Goal: Information Seeking & Learning: Learn about a topic

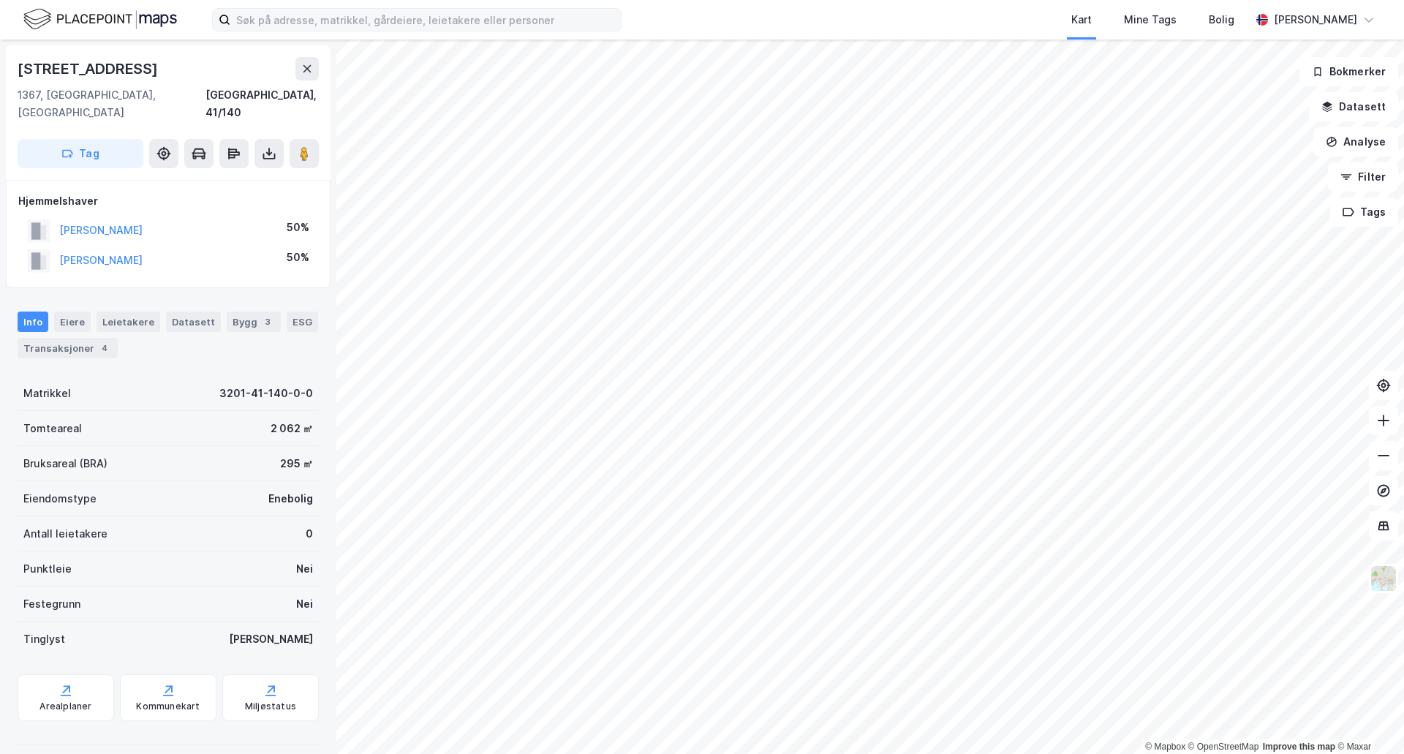
click at [390, 28] on div "Kart Mine Tags [PERSON_NAME] © Mapbox © OpenStreetMap Improve this map © Maxar …" at bounding box center [702, 377] width 1404 height 754
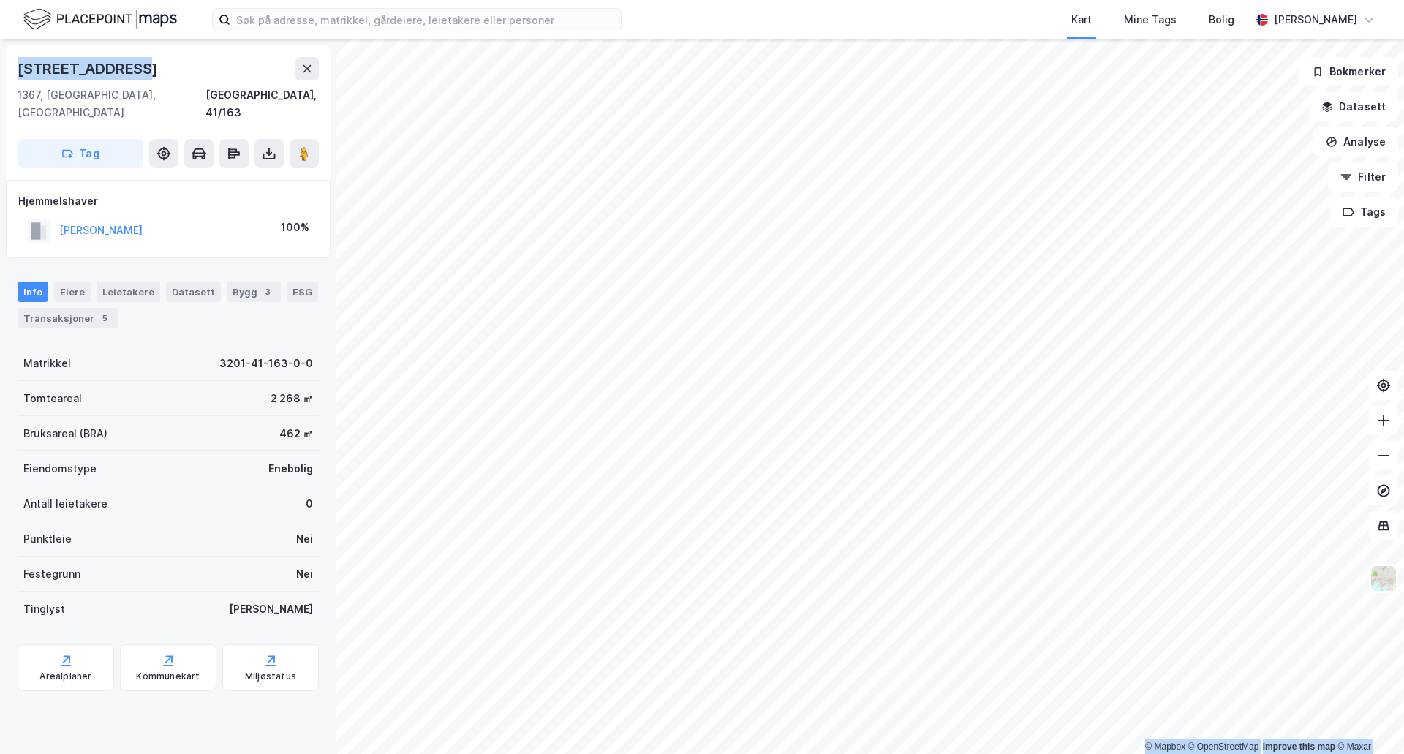
drag, startPoint x: 154, startPoint y: 68, endPoint x: -2, endPoint y: 72, distance: 156.5
click at [0, 72] on html "Kart Mine Tags Bolig [PERSON_NAME] © Mapbox © OpenStreetMap Improve this map © …" at bounding box center [702, 377] width 1404 height 754
click at [83, 281] on div "Eiere" at bounding box center [72, 291] width 37 height 20
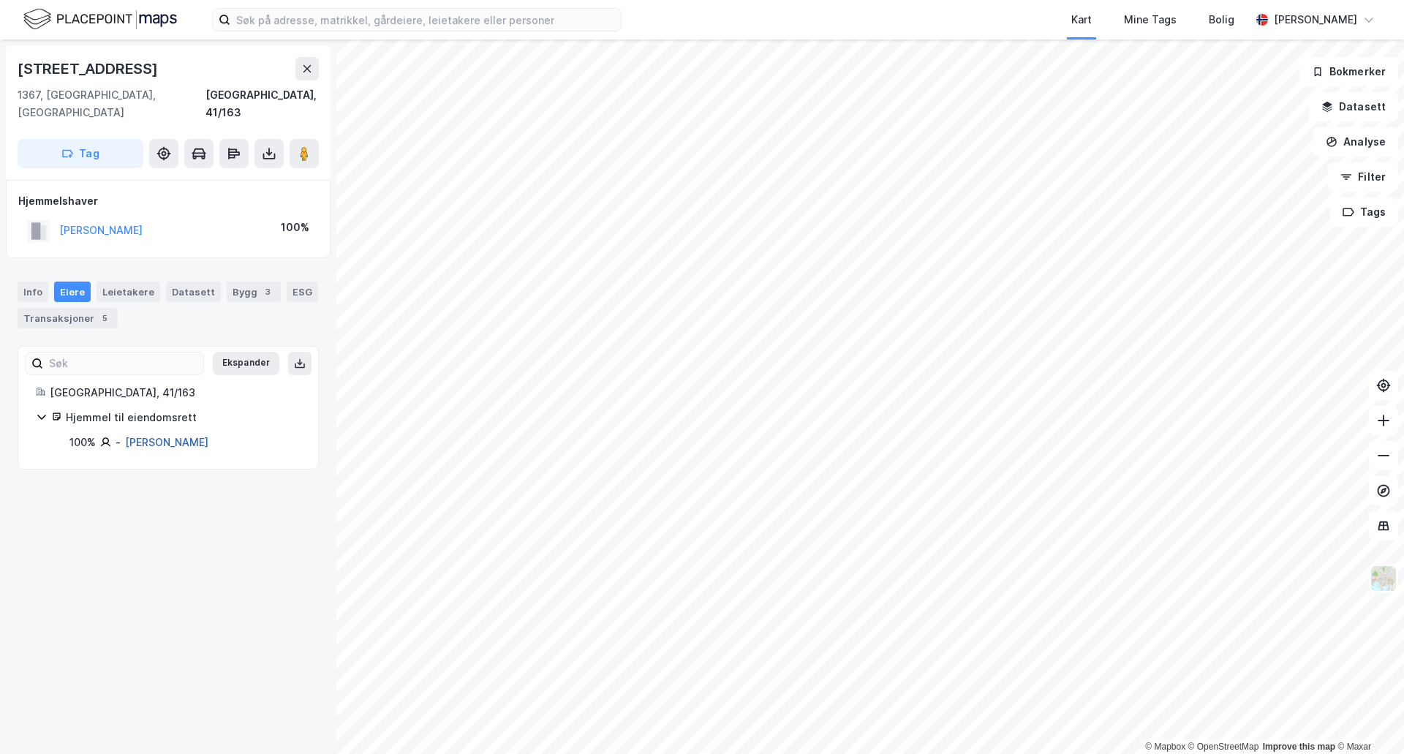
click at [166, 436] on link "[PERSON_NAME]" at bounding box center [166, 442] width 83 height 12
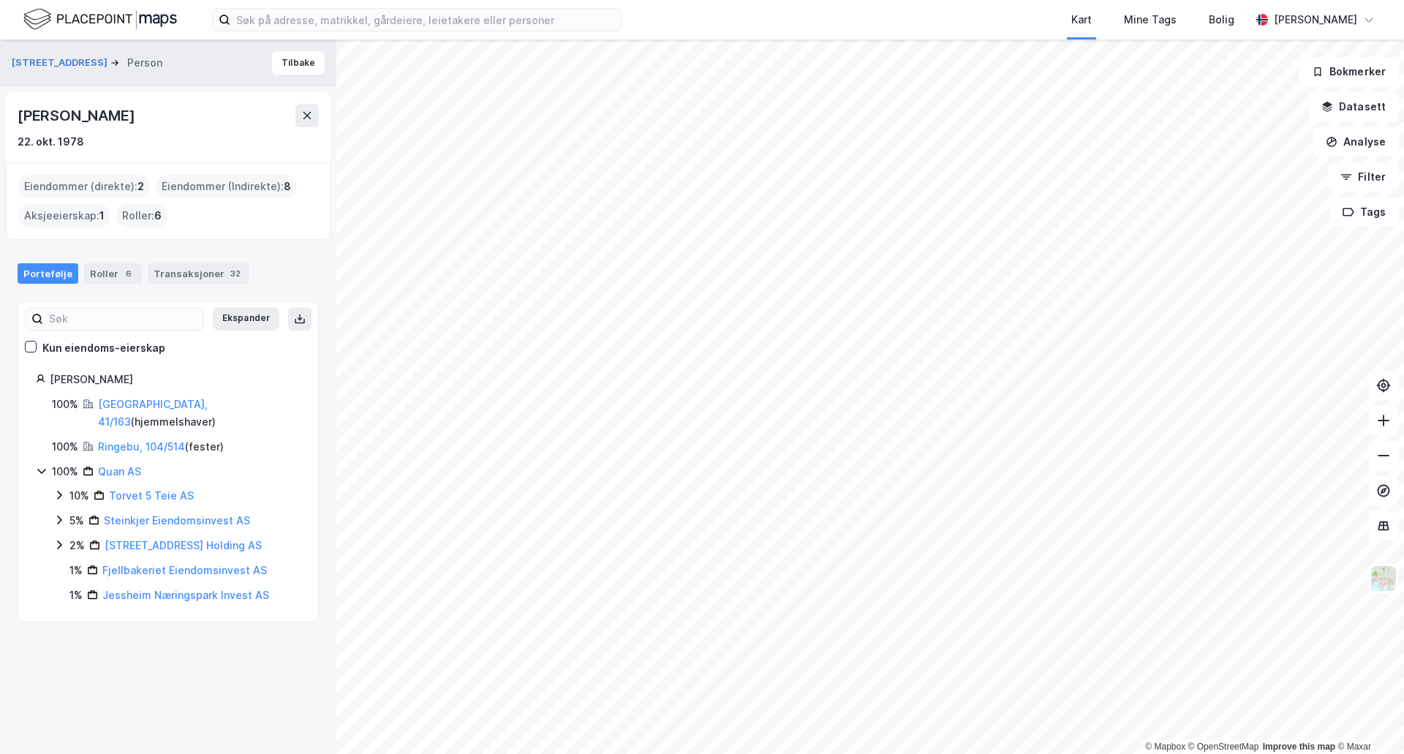
click at [203, 184] on div "Eiendommer (Indirekte) : 8" at bounding box center [226, 186] width 141 height 23
click at [188, 275] on div "Transaksjoner 32" at bounding box center [199, 273] width 102 height 20
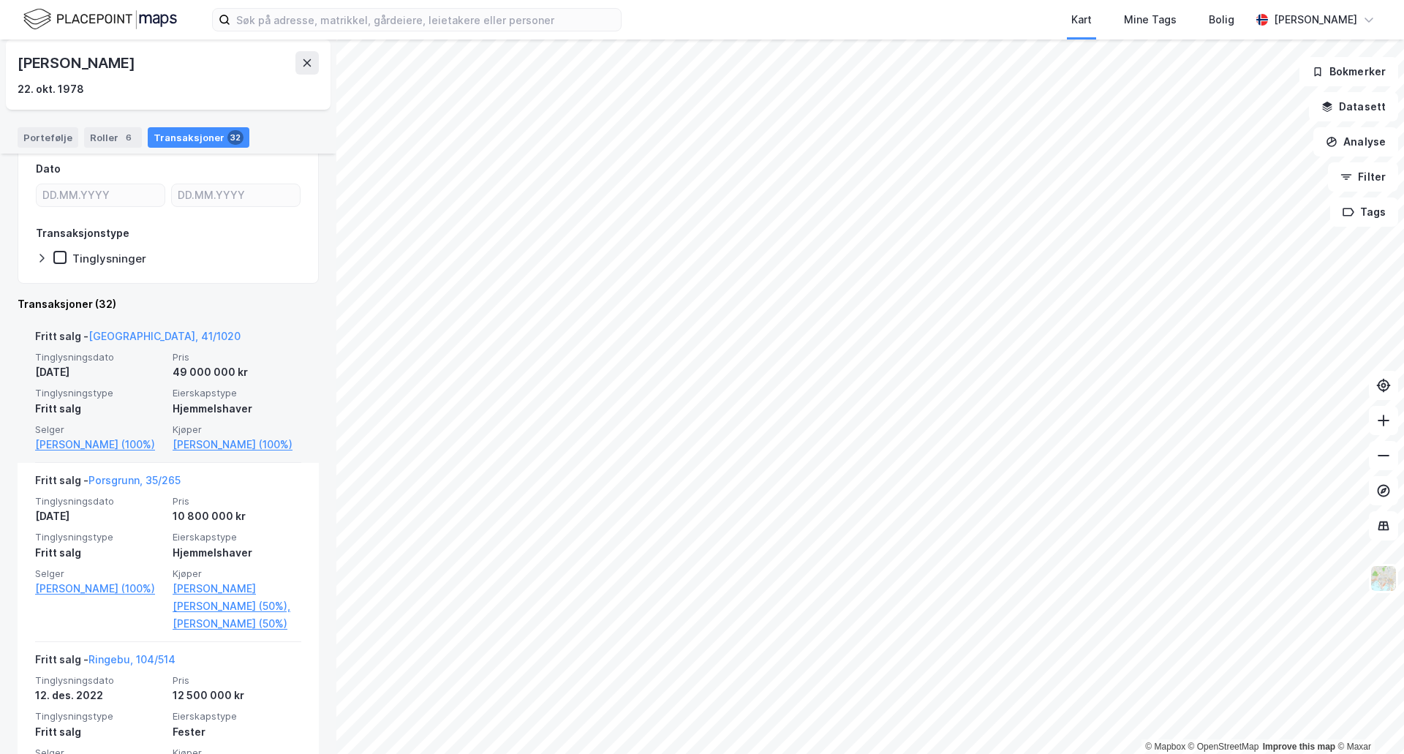
scroll to position [219, 0]
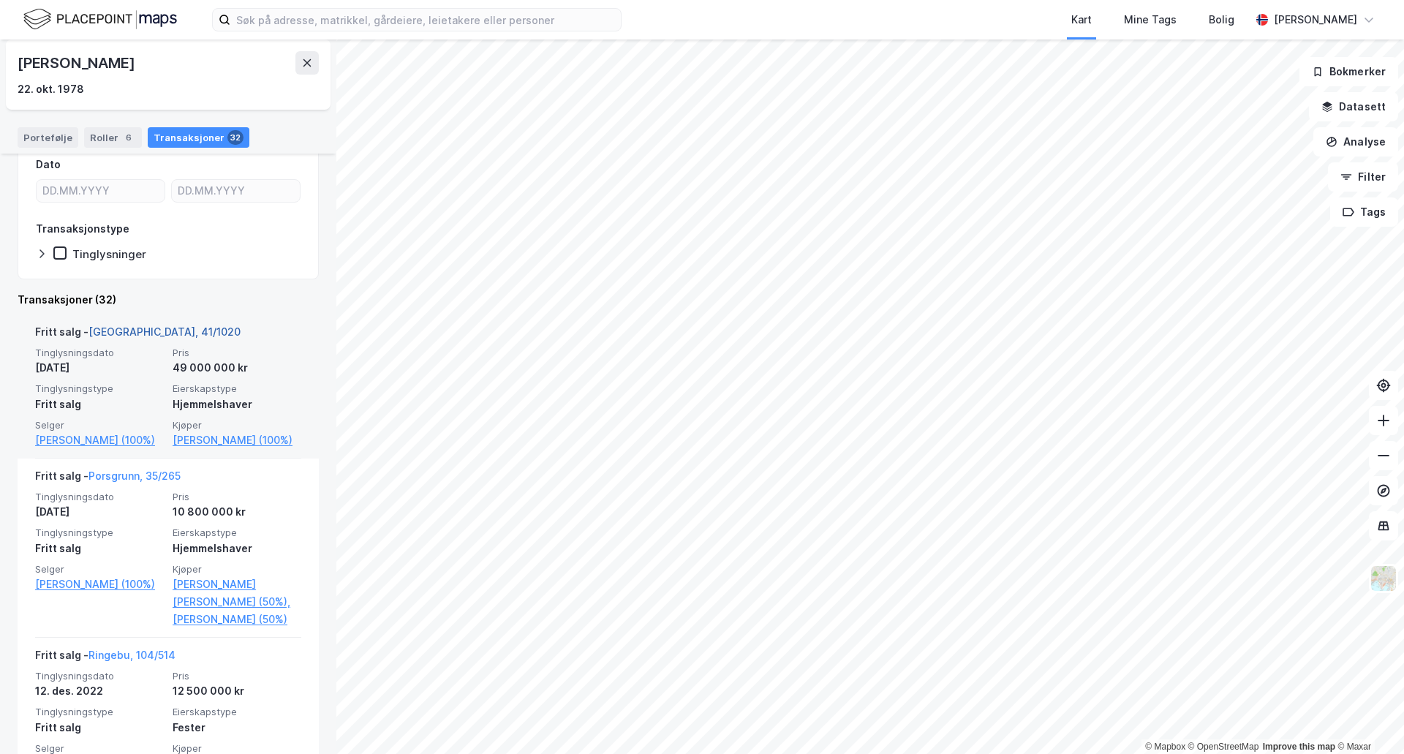
click at [140, 329] on link "[GEOGRAPHIC_DATA], 41/1020" at bounding box center [164, 331] width 152 height 12
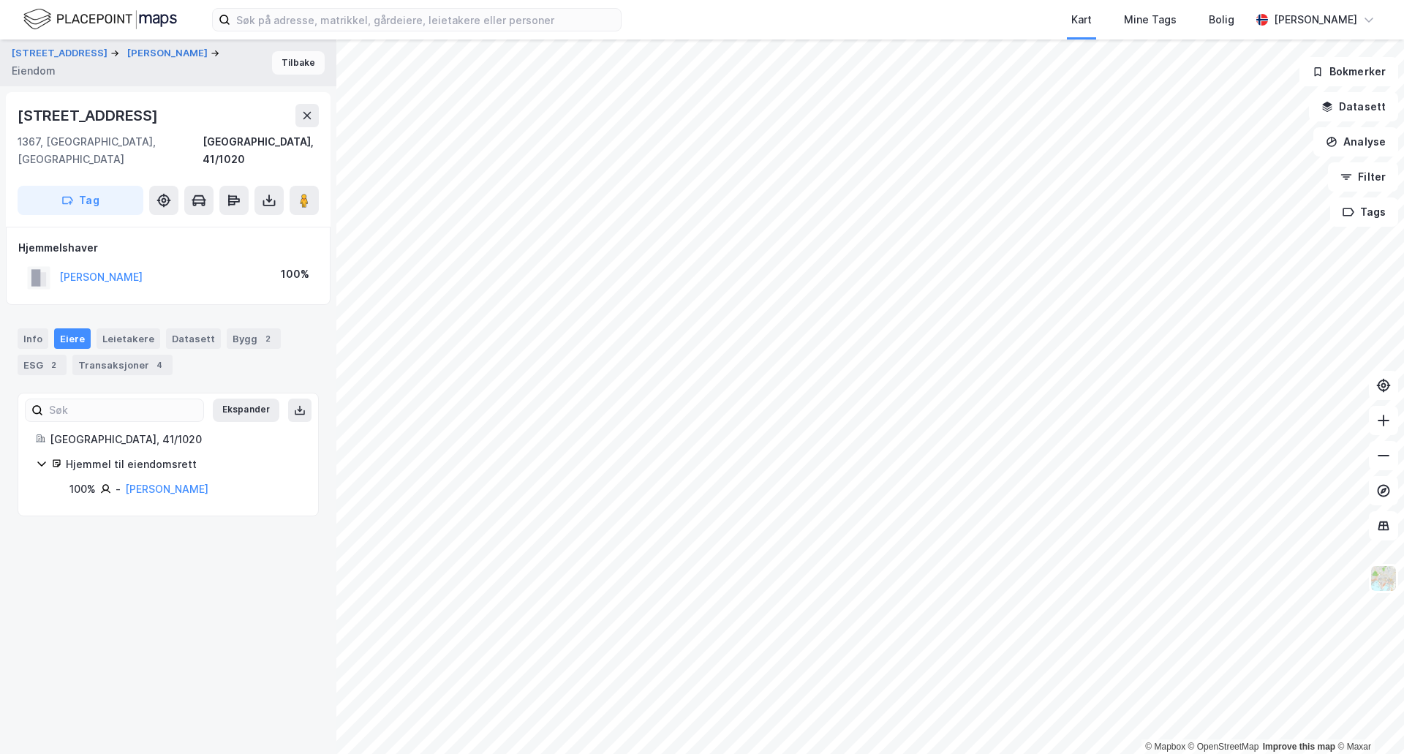
click at [281, 64] on button "Tilbake" at bounding box center [298, 62] width 53 height 23
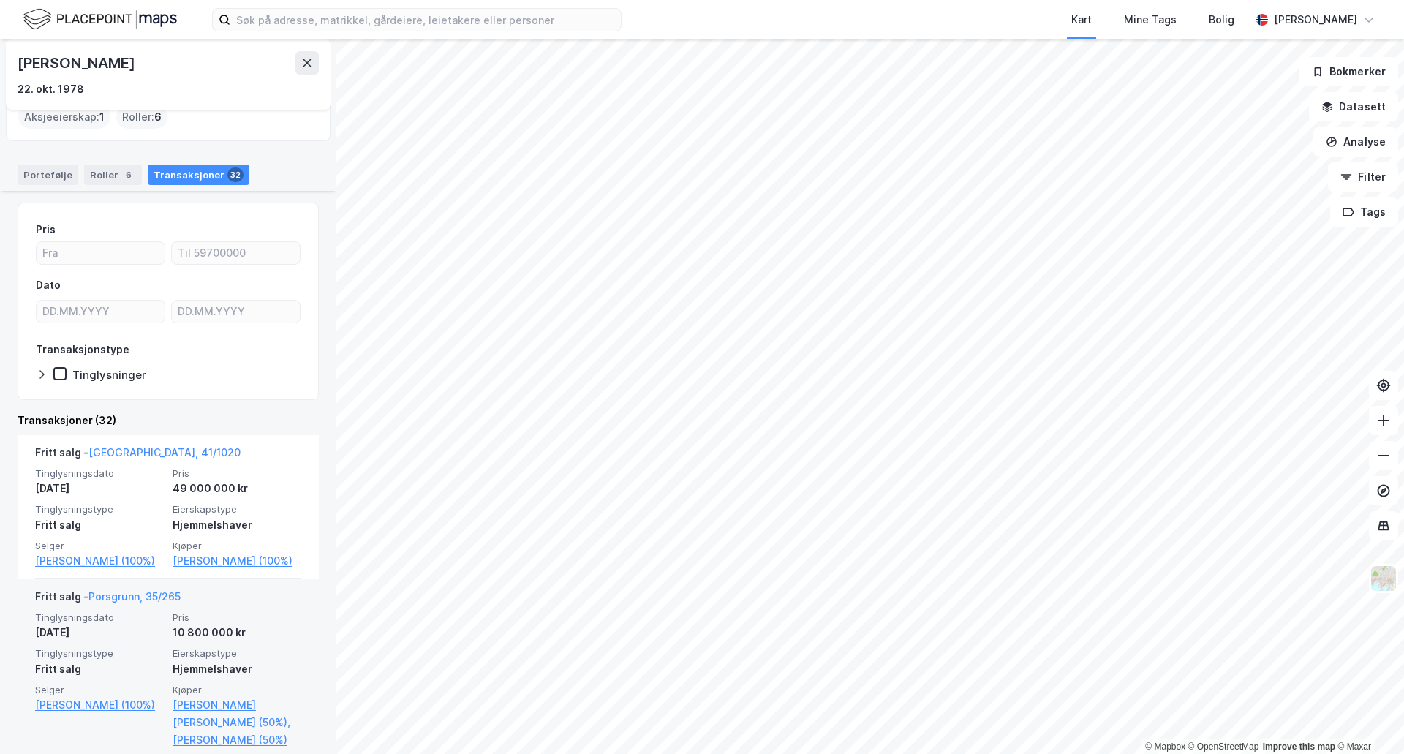
scroll to position [292, 0]
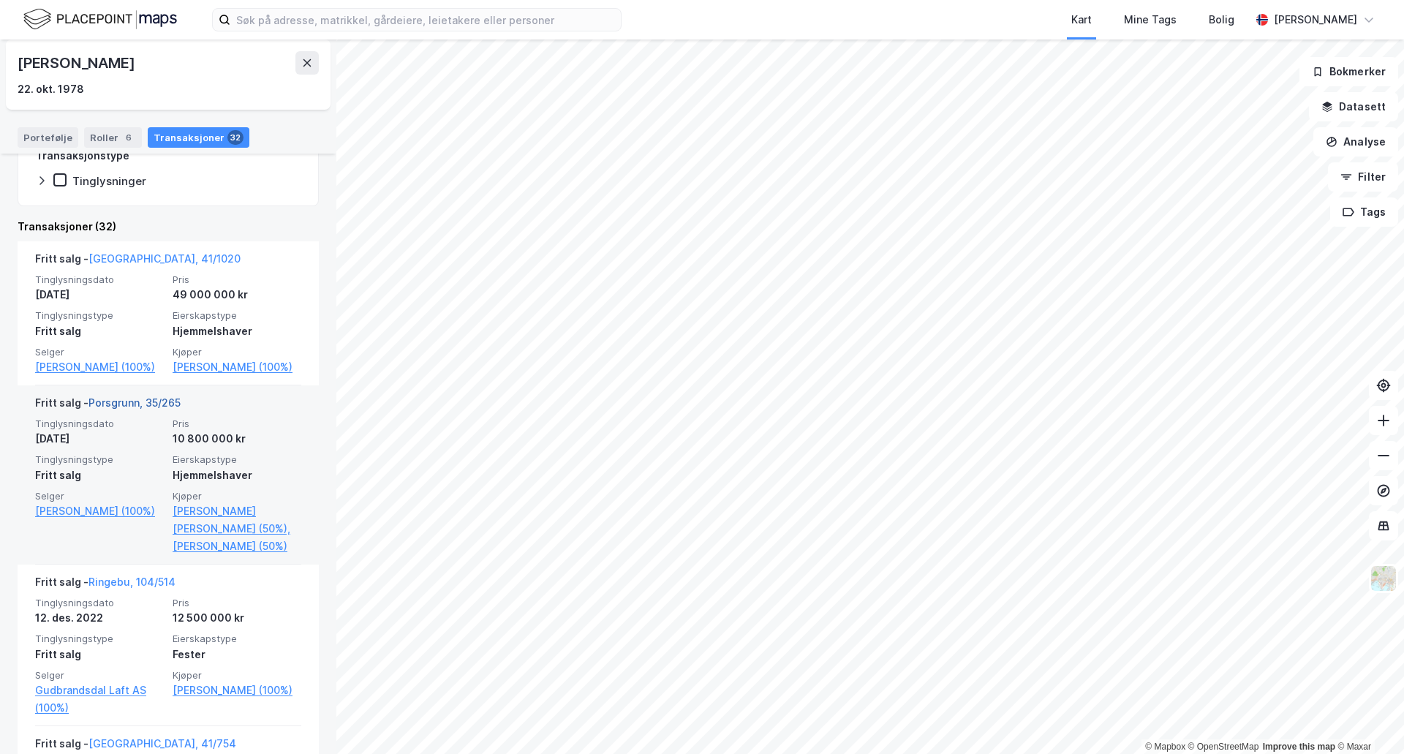
click at [154, 402] on link "Porsgrunn, 35/265" at bounding box center [134, 402] width 92 height 12
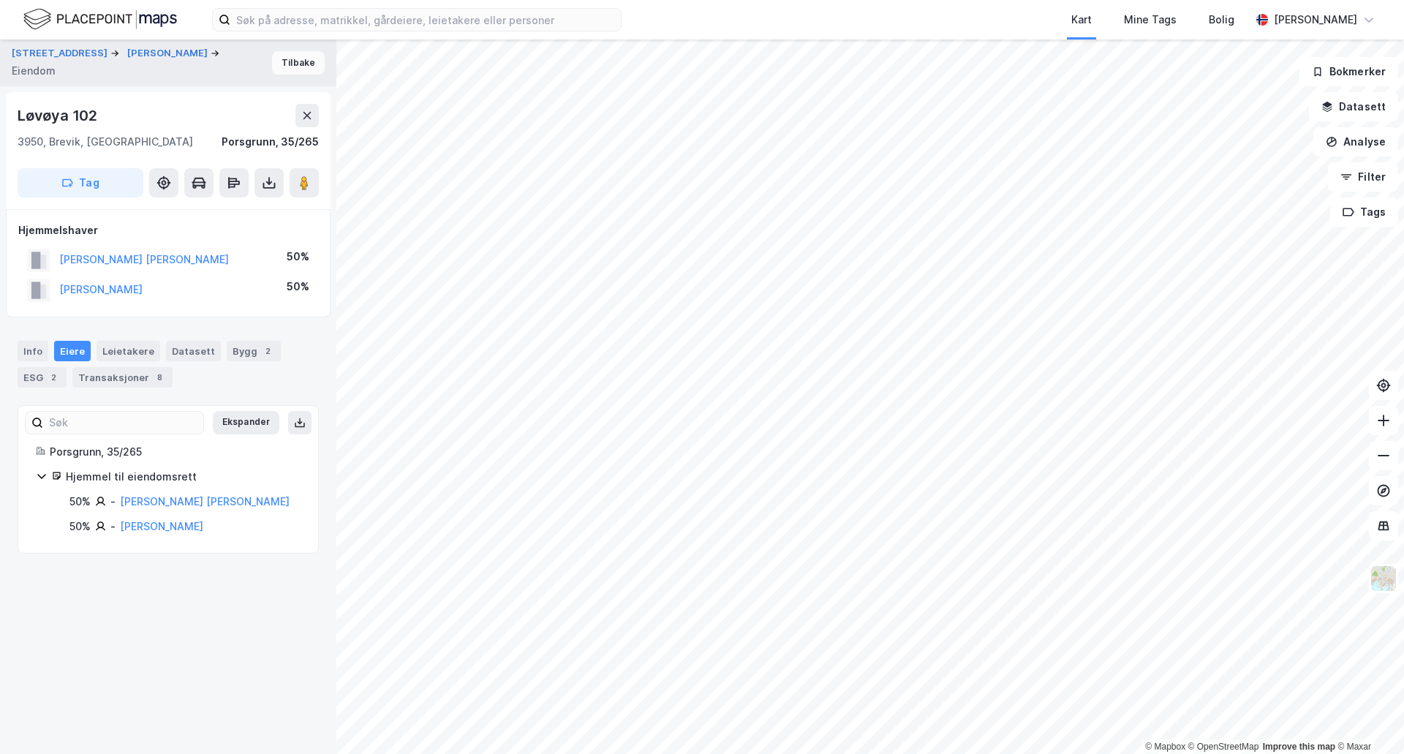
click at [300, 60] on button "Tilbake" at bounding box center [298, 62] width 53 height 23
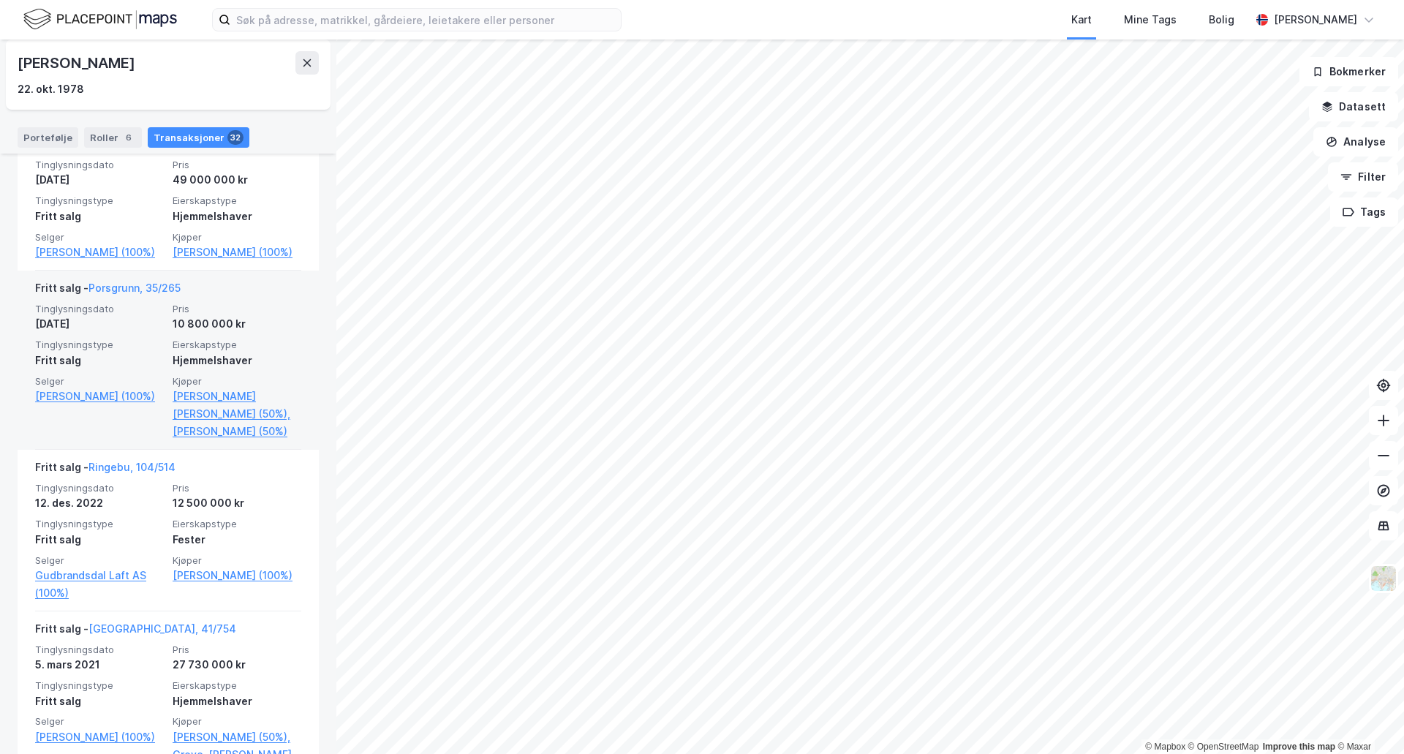
scroll to position [439, 0]
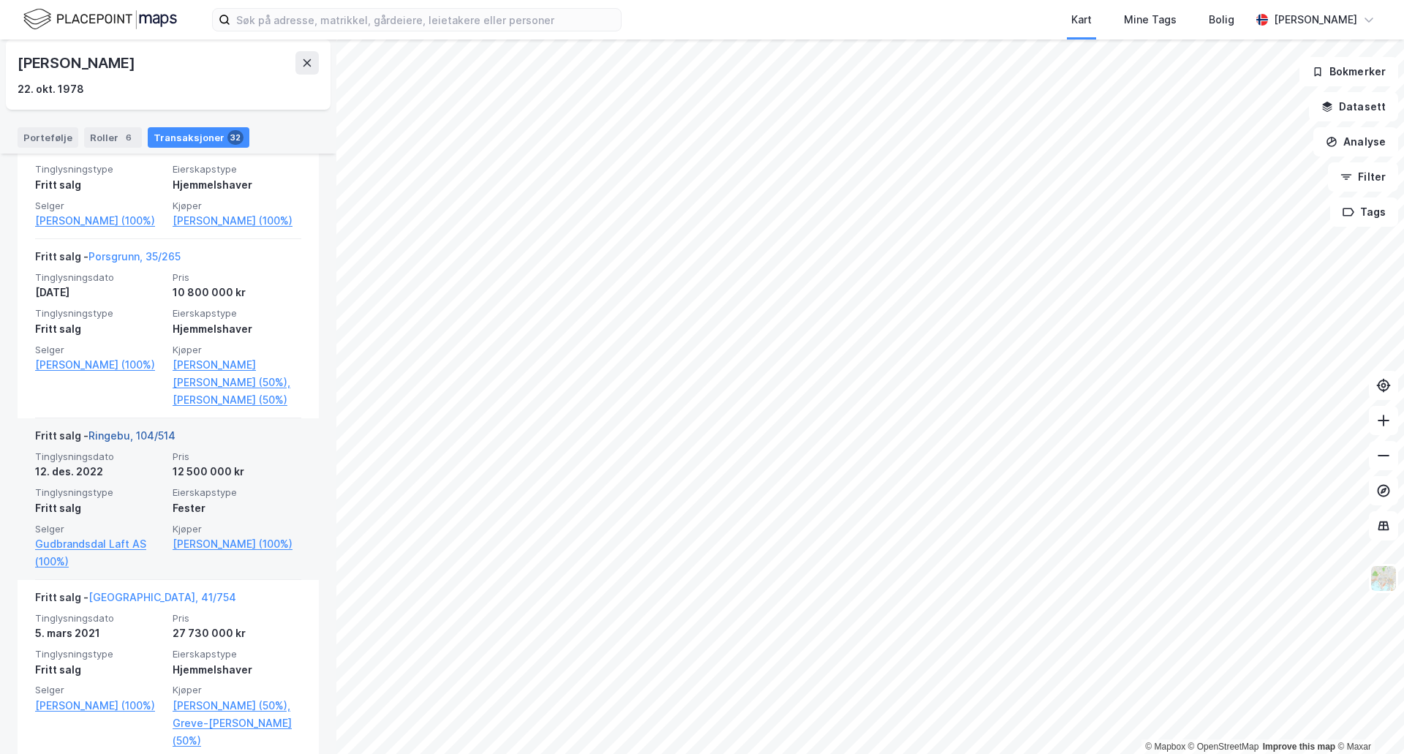
click at [154, 442] on link "Ringebu, 104/514" at bounding box center [131, 435] width 87 height 12
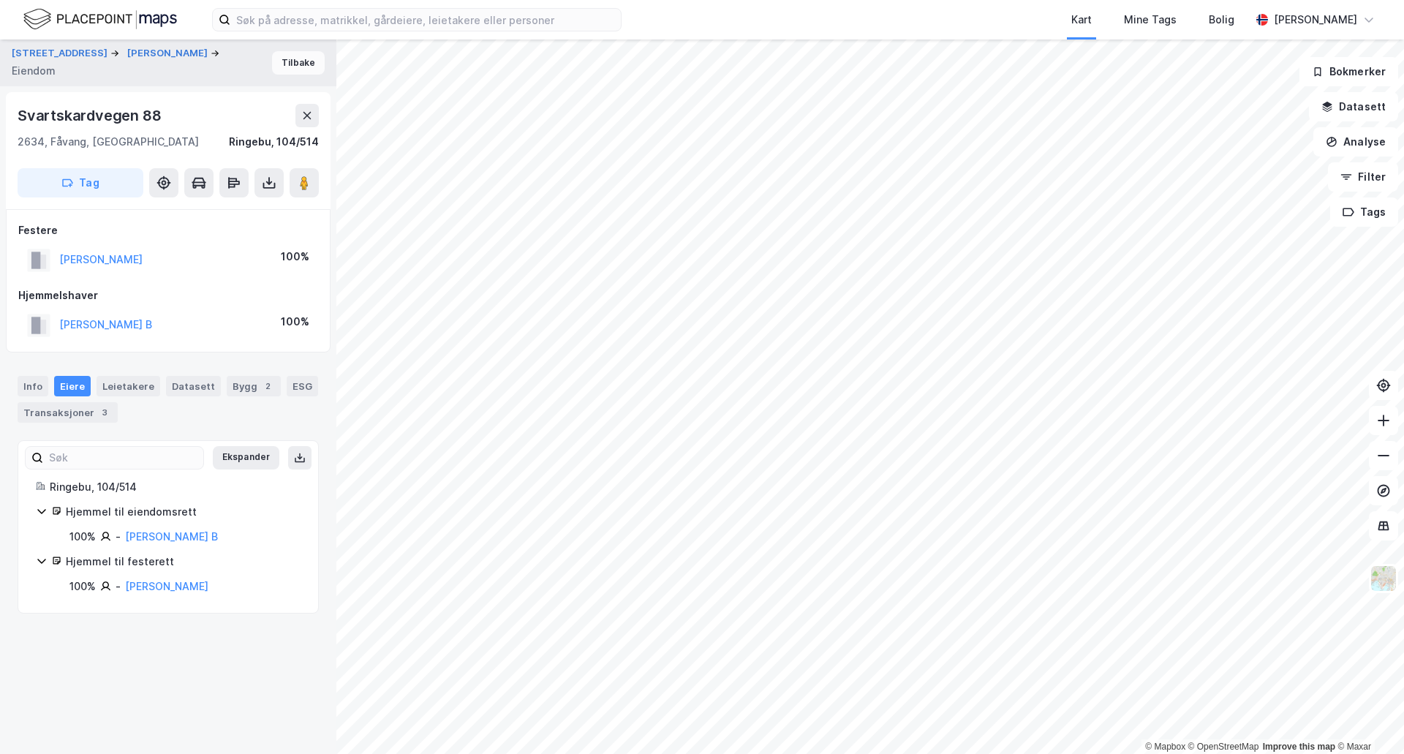
click at [298, 69] on button "Tilbake" at bounding box center [298, 62] width 53 height 23
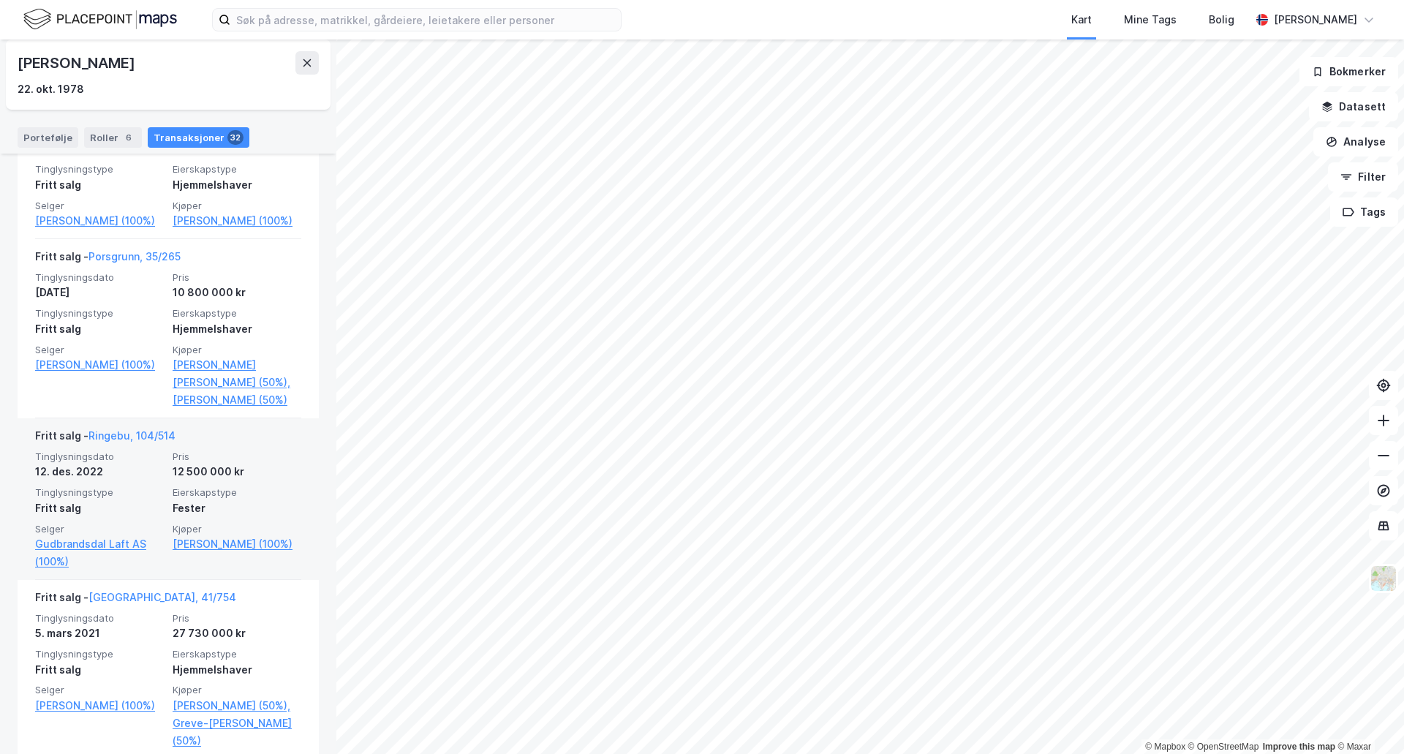
scroll to position [731, 0]
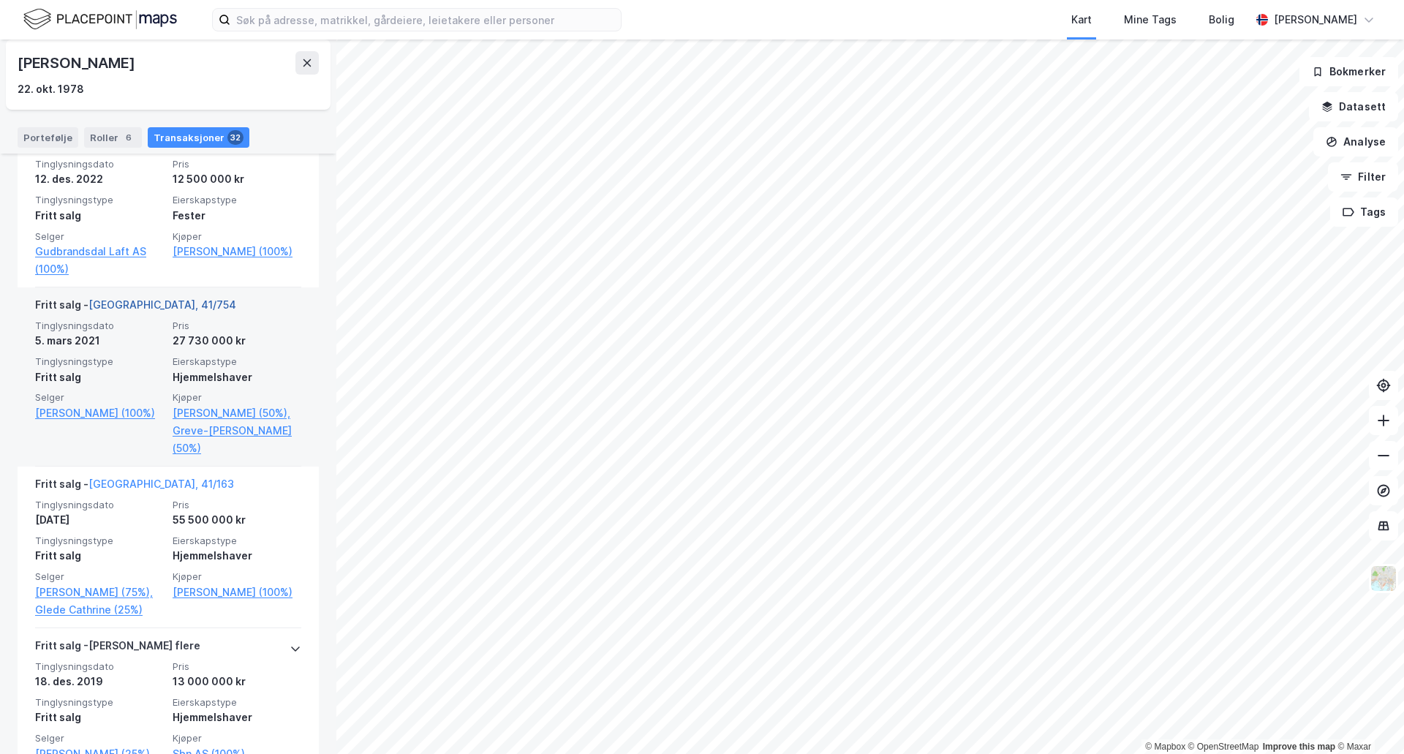
click at [156, 311] on link "[GEOGRAPHIC_DATA], 41/754" at bounding box center [162, 304] width 148 height 12
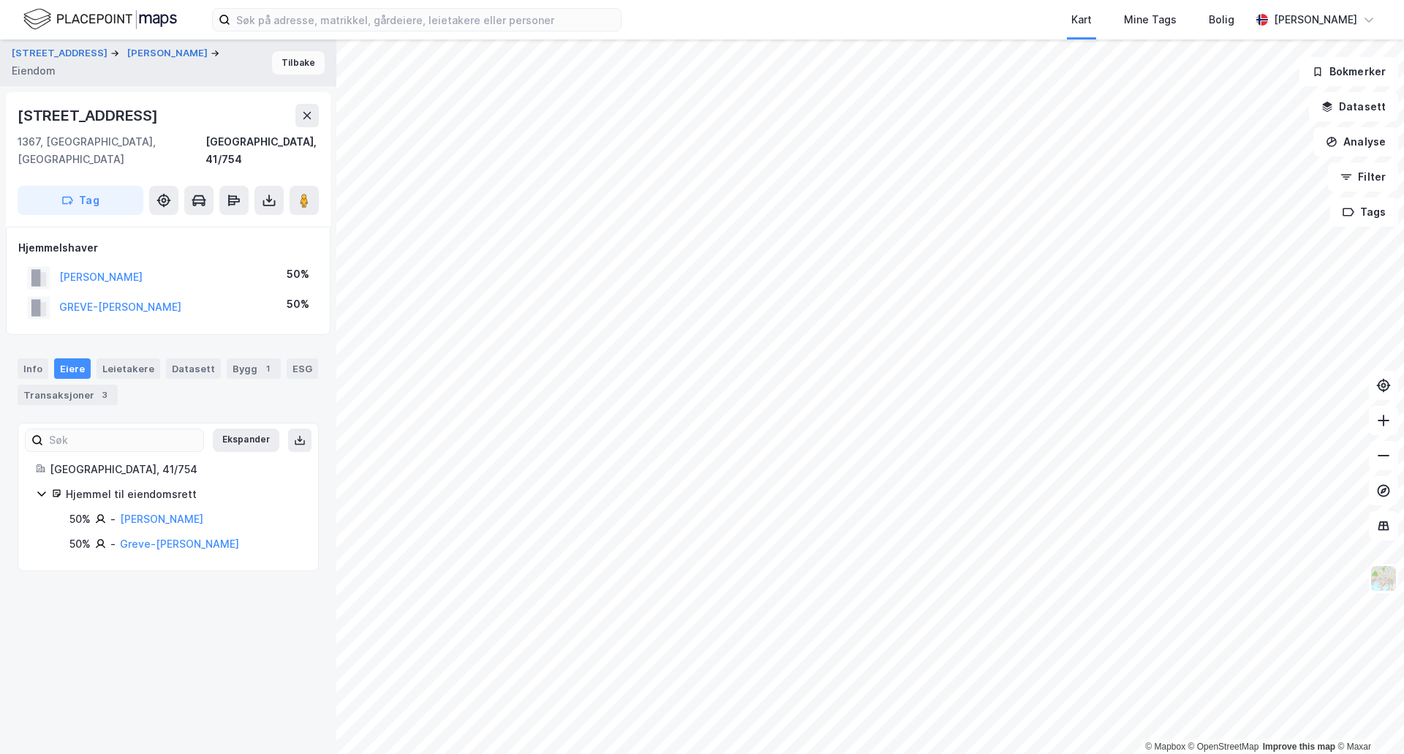
click at [287, 58] on button "Tilbake" at bounding box center [298, 62] width 53 height 23
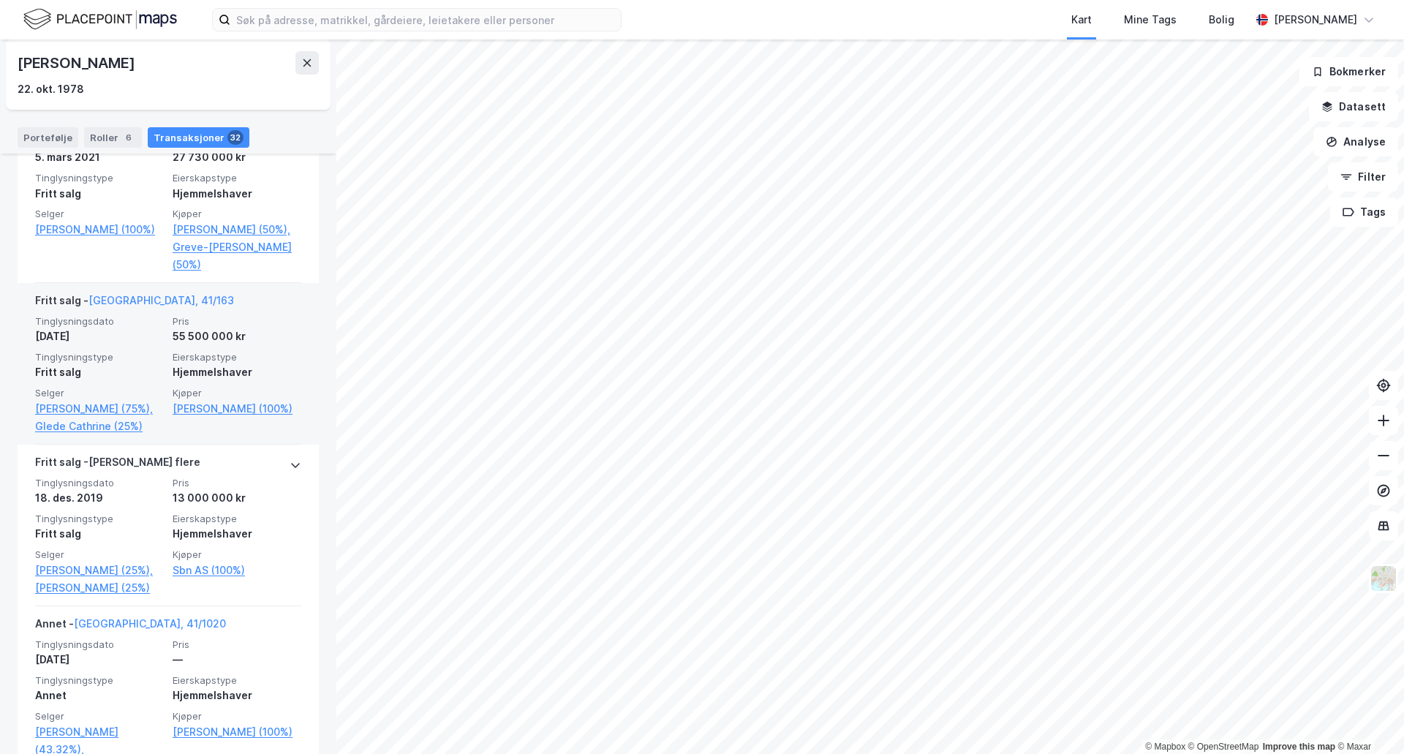
scroll to position [950, 0]
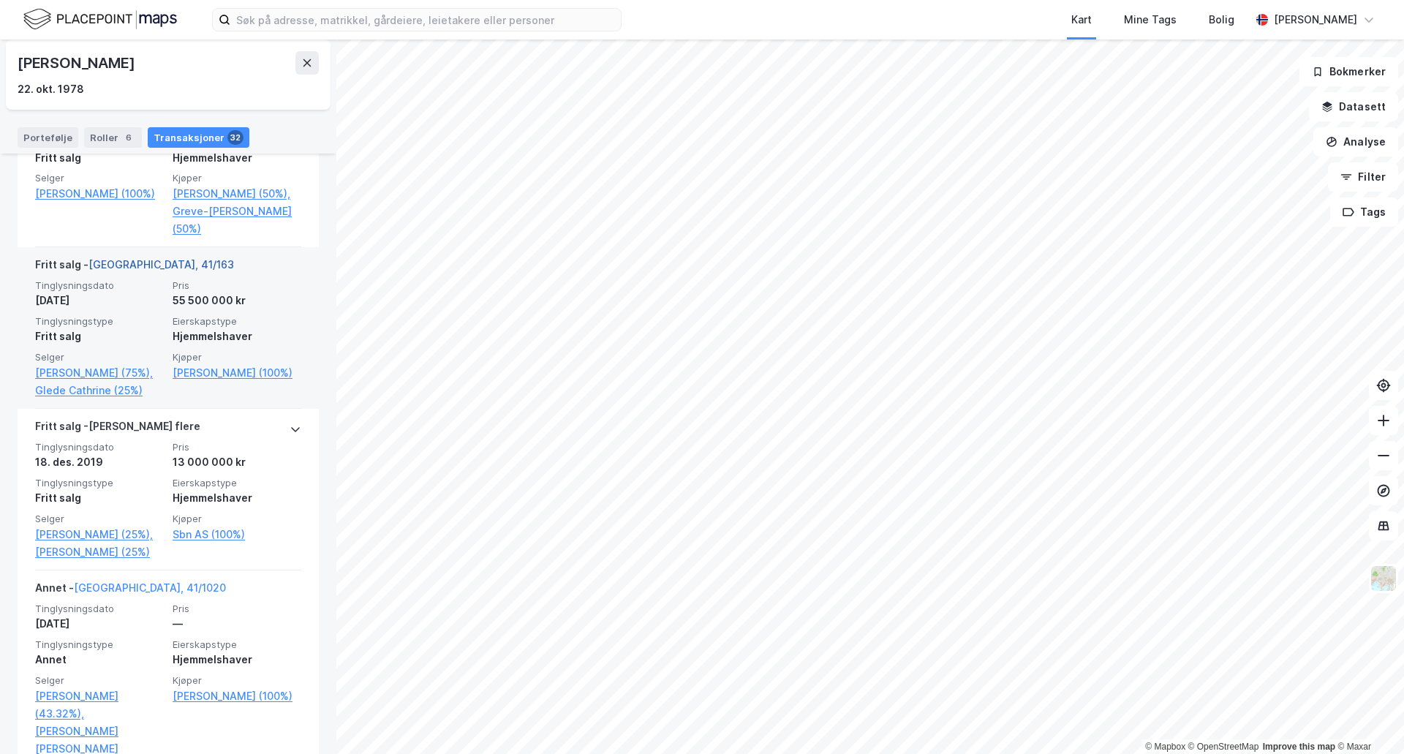
click at [135, 270] on link "[GEOGRAPHIC_DATA], 41/163" at bounding box center [160, 264] width 145 height 12
